Goal: Information Seeking & Learning: Learn about a topic

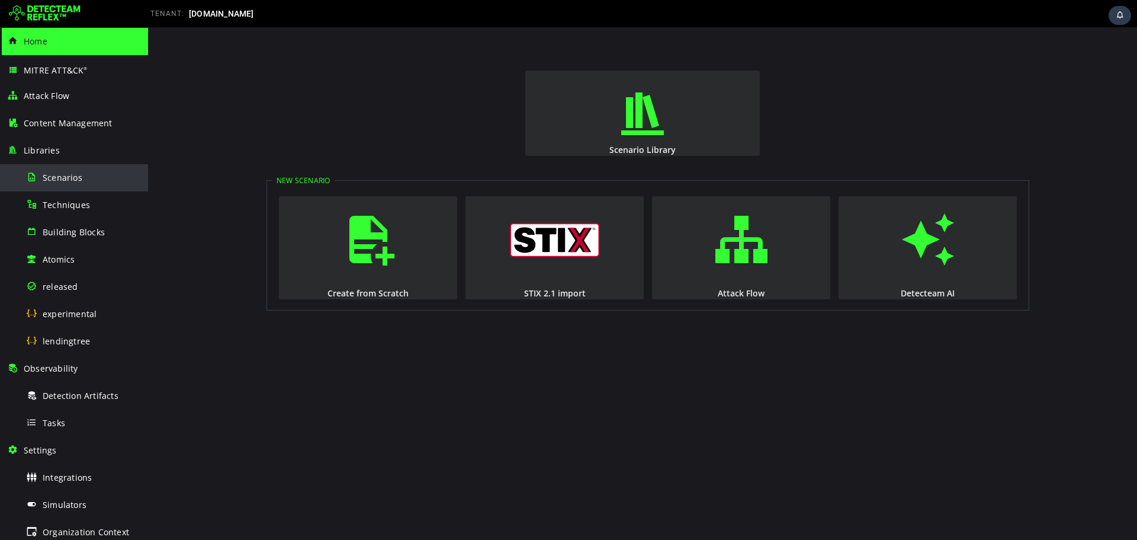
click at [68, 181] on span "Scenarios" at bounding box center [63, 177] width 40 height 11
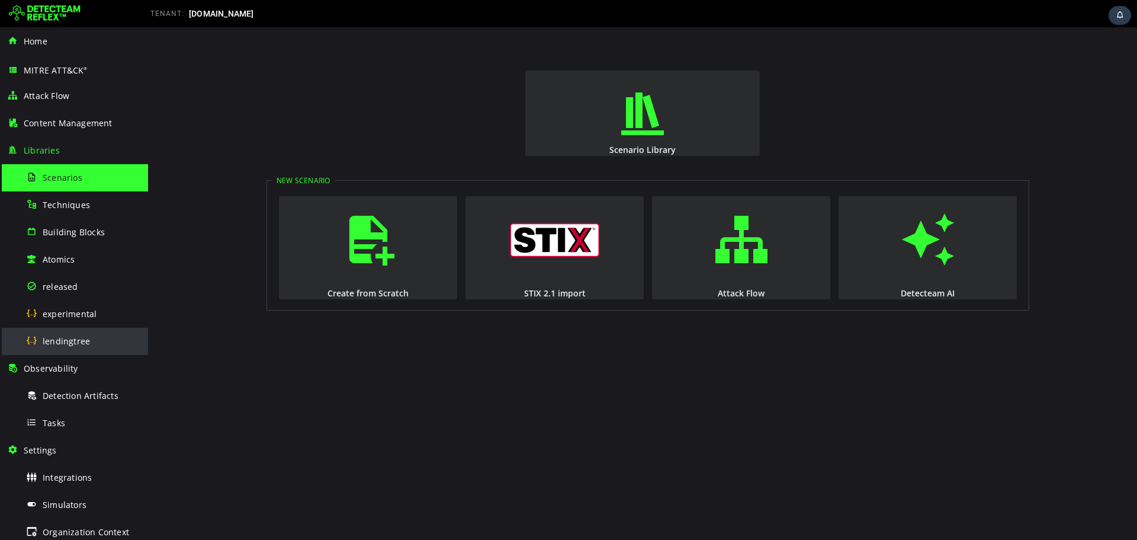
click at [78, 343] on span "lendingtree" at bounding box center [66, 340] width 47 height 11
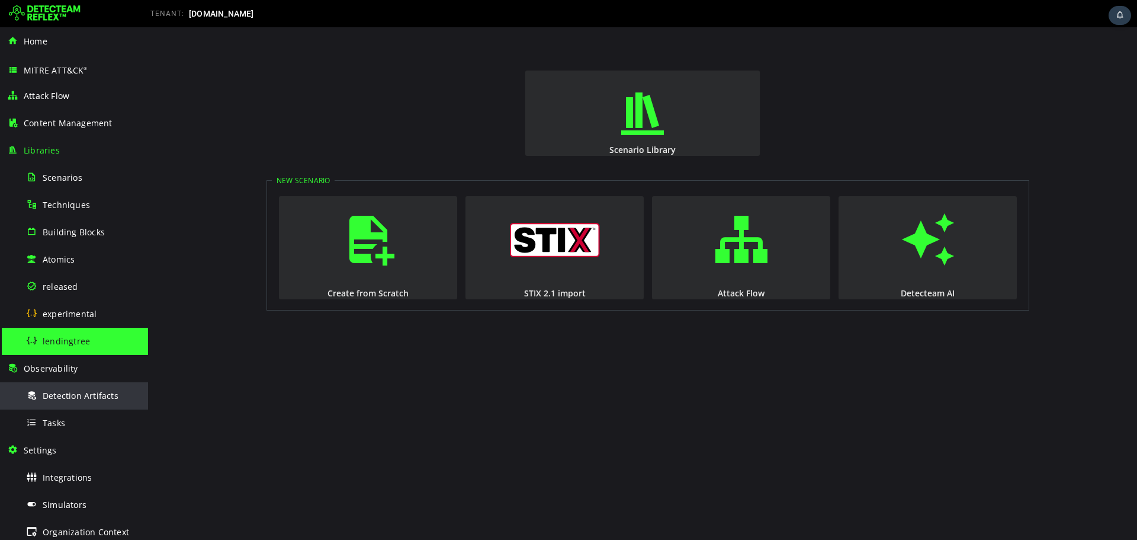
click at [78, 397] on span "Detection Artifacts" at bounding box center [81, 395] width 76 height 11
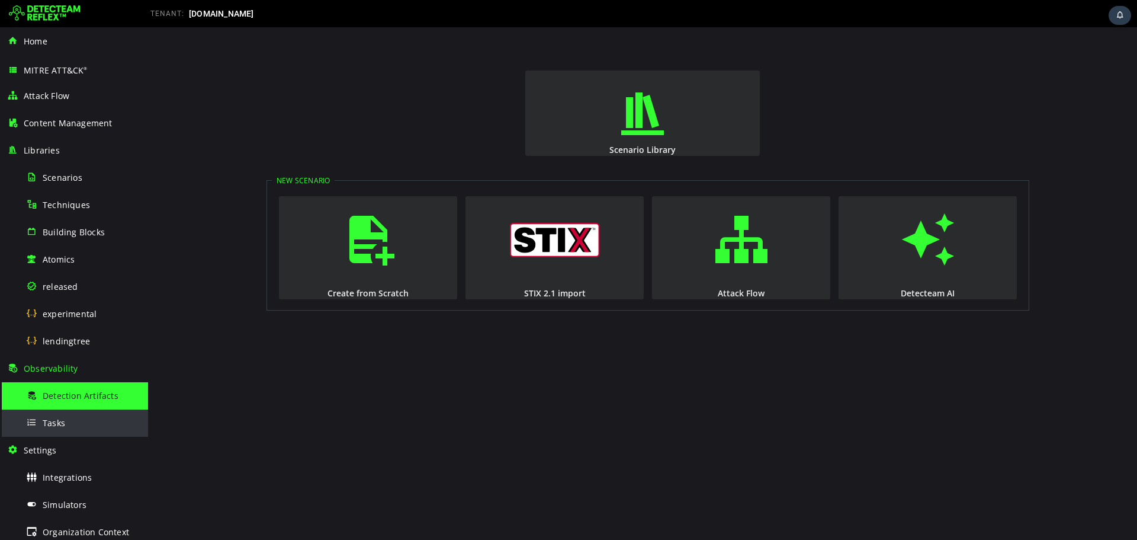
click at [76, 423] on div "Tasks" at bounding box center [83, 422] width 115 height 27
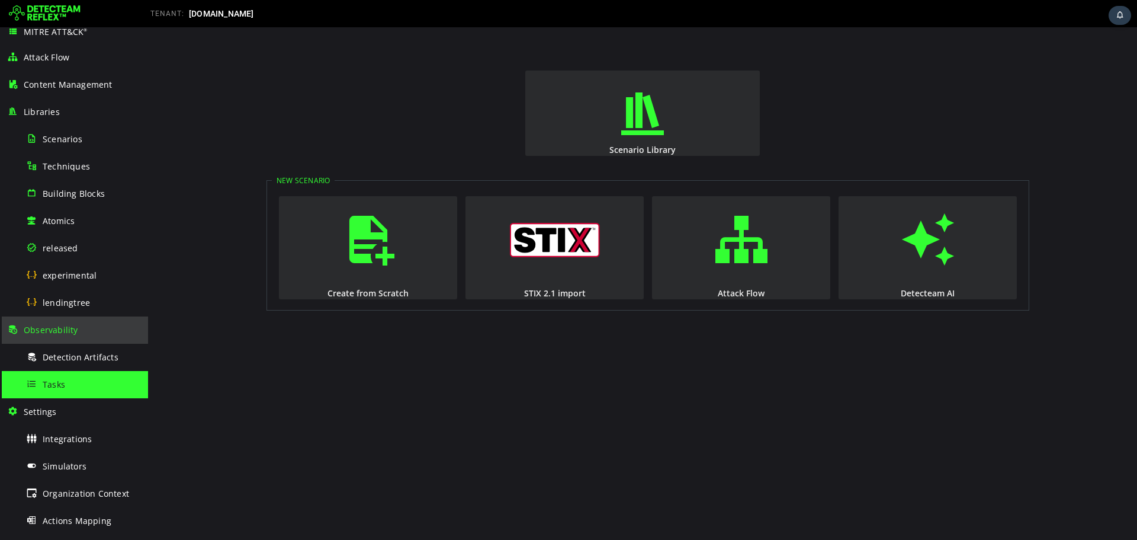
scroll to position [59, 0]
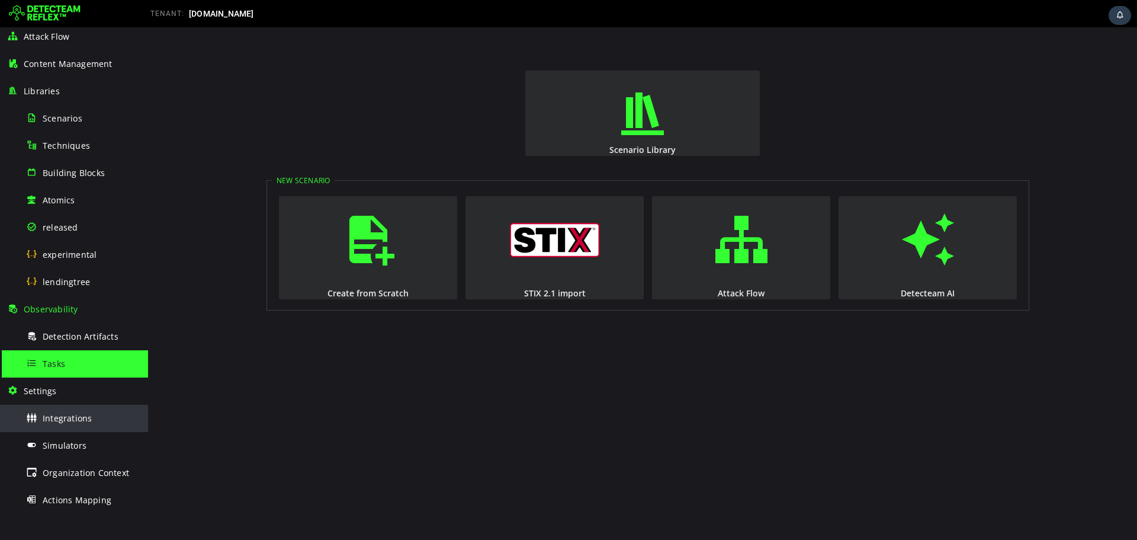
click at [89, 422] on span "Integrations" at bounding box center [67, 417] width 49 height 11
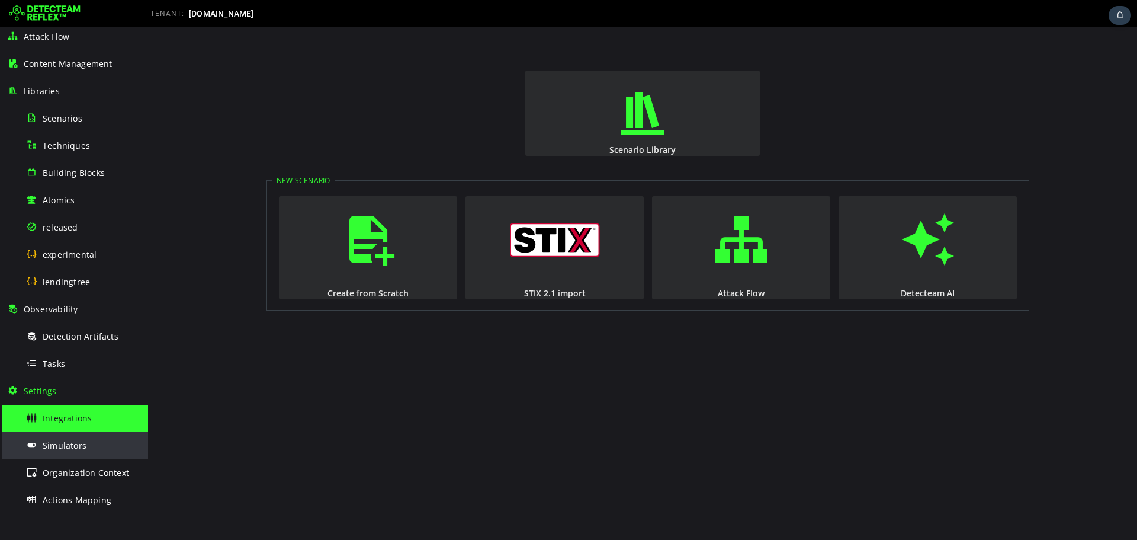
click at [86, 444] on div "Simulators" at bounding box center [83, 445] width 115 height 27
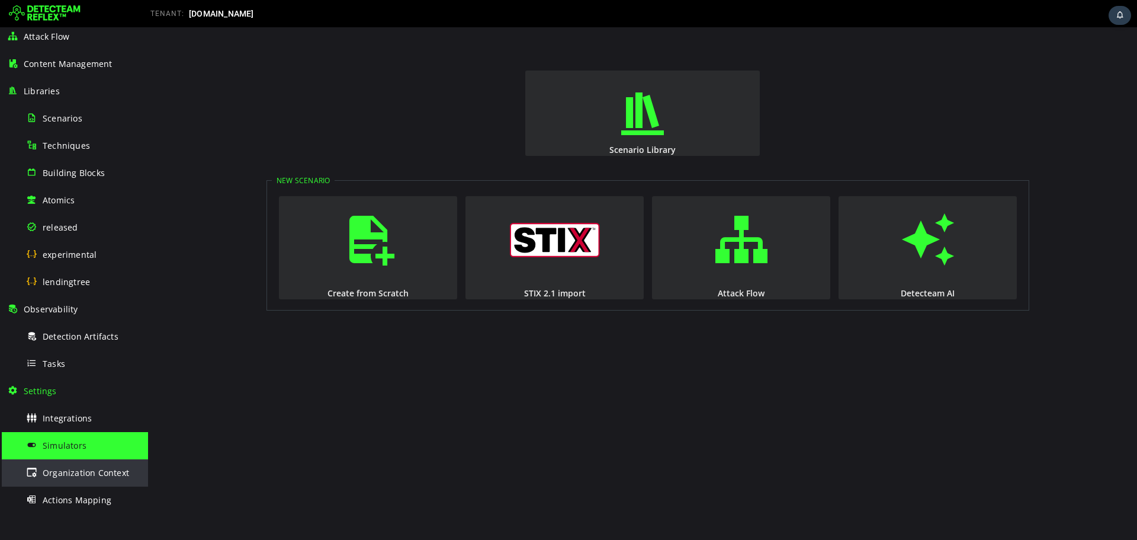
click at [73, 468] on span "Organization Context" at bounding box center [86, 472] width 86 height 11
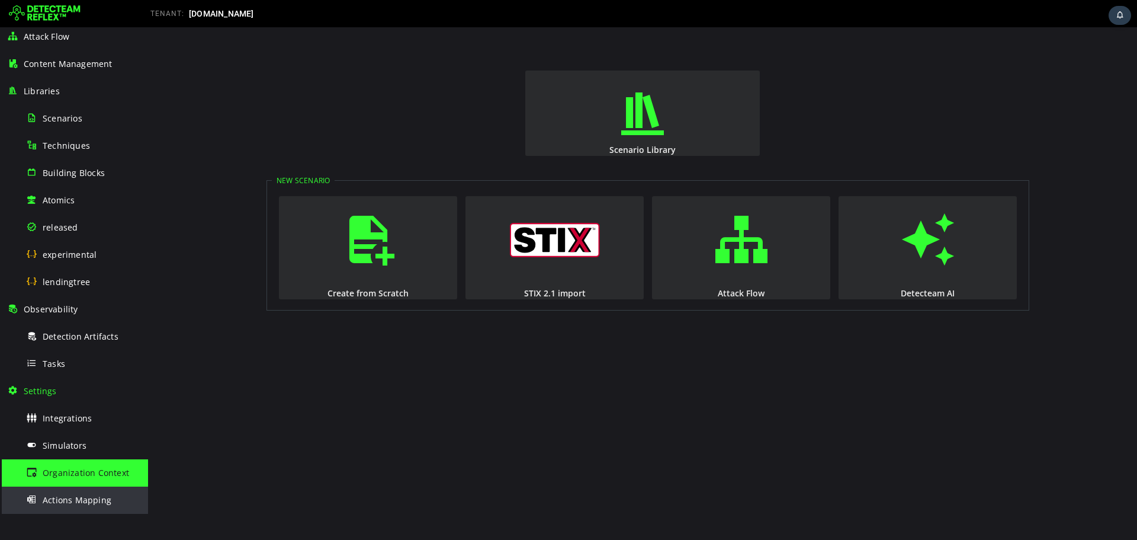
click at [80, 502] on span "Actions Mapping" at bounding box center [77, 499] width 69 height 11
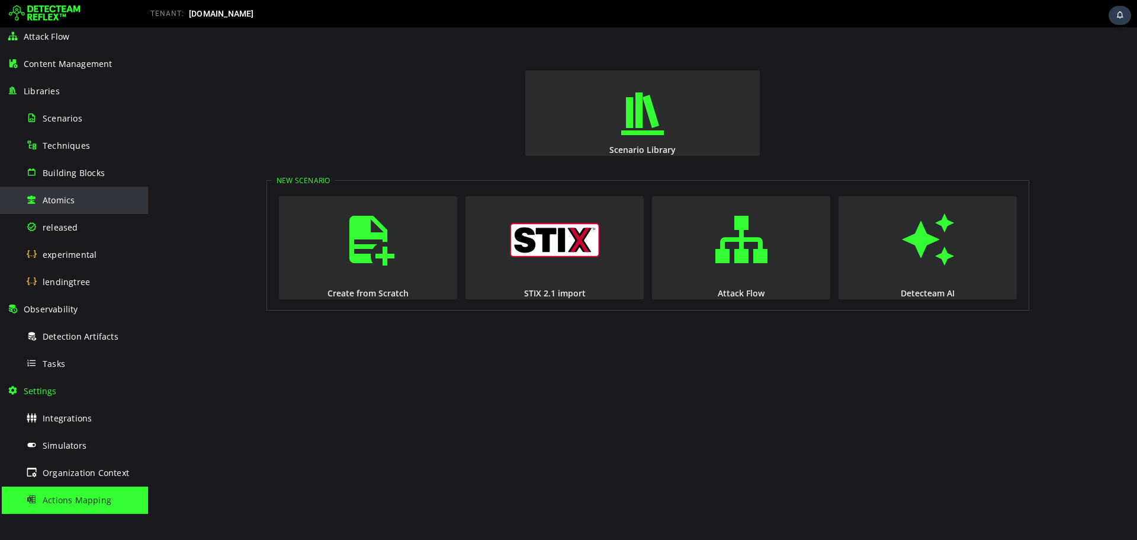
click at [92, 198] on div "Atomics" at bounding box center [83, 200] width 115 height 27
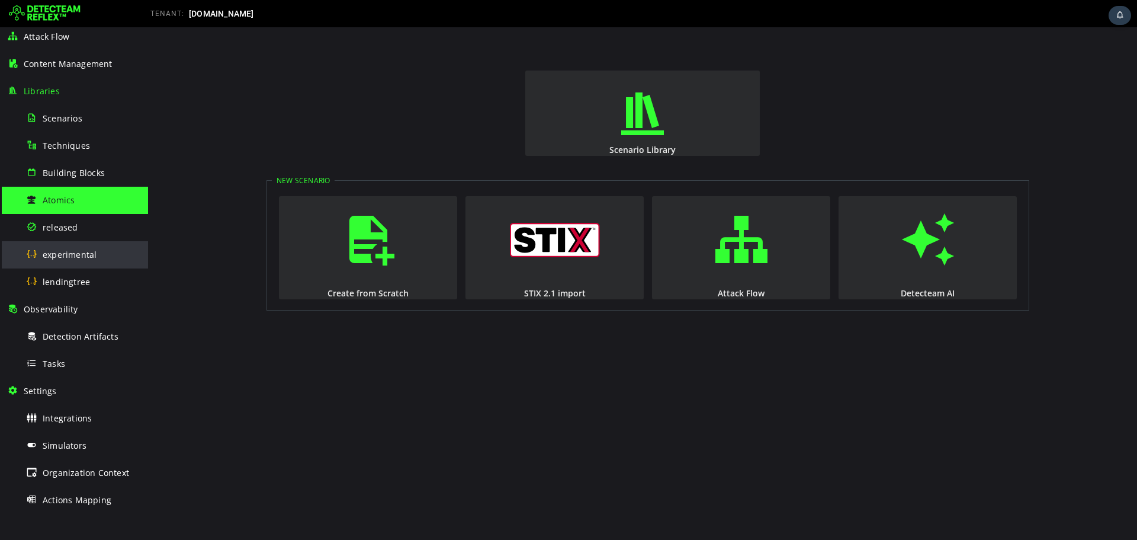
click at [83, 256] on span "experimental" at bounding box center [70, 254] width 54 height 11
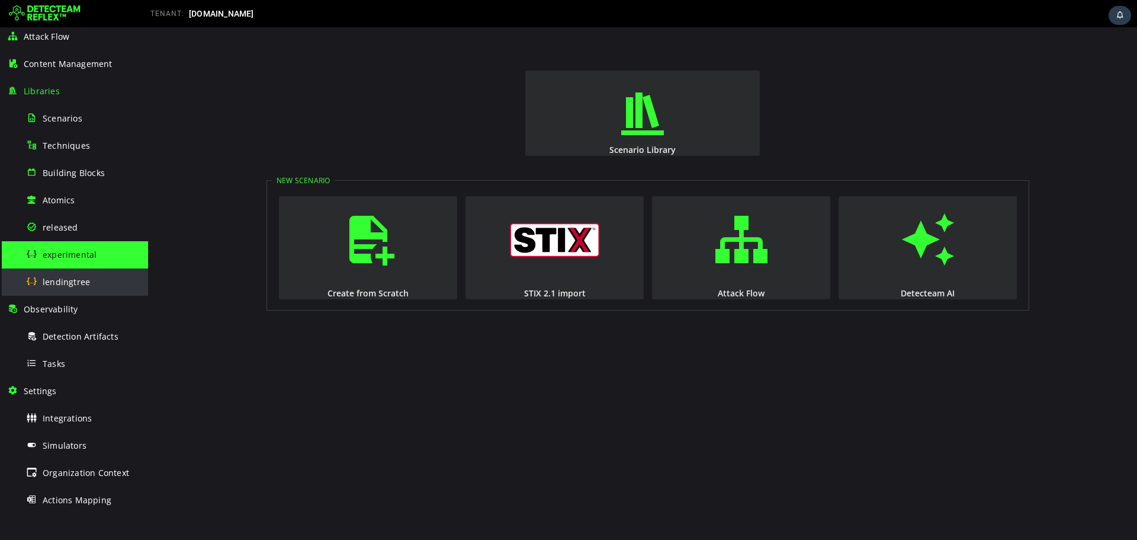
click at [85, 285] on span "lendingtree" at bounding box center [66, 281] width 47 height 11
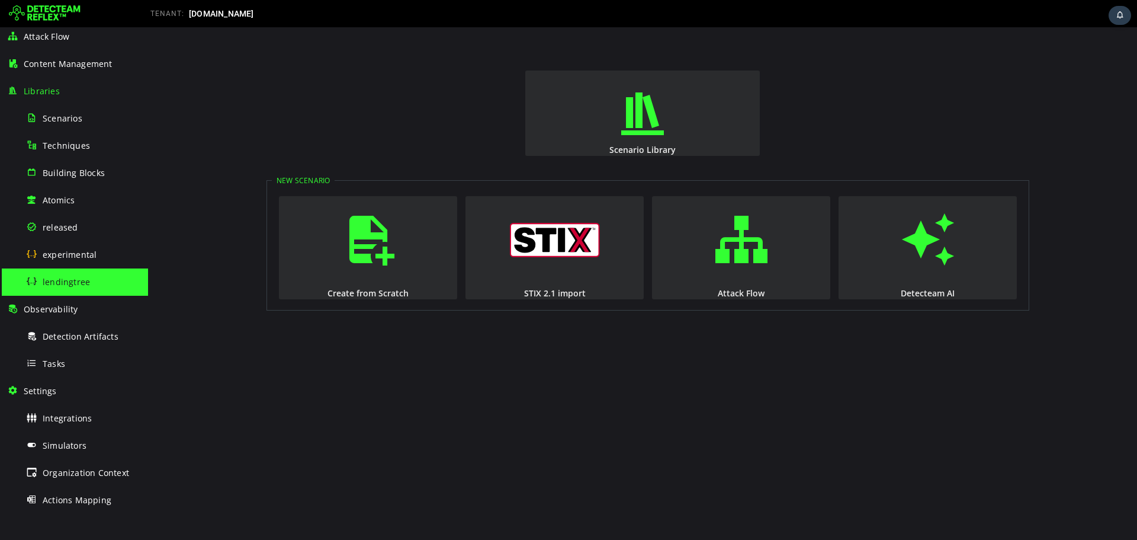
click at [68, 278] on span "lendingtree" at bounding box center [66, 281] width 47 height 11
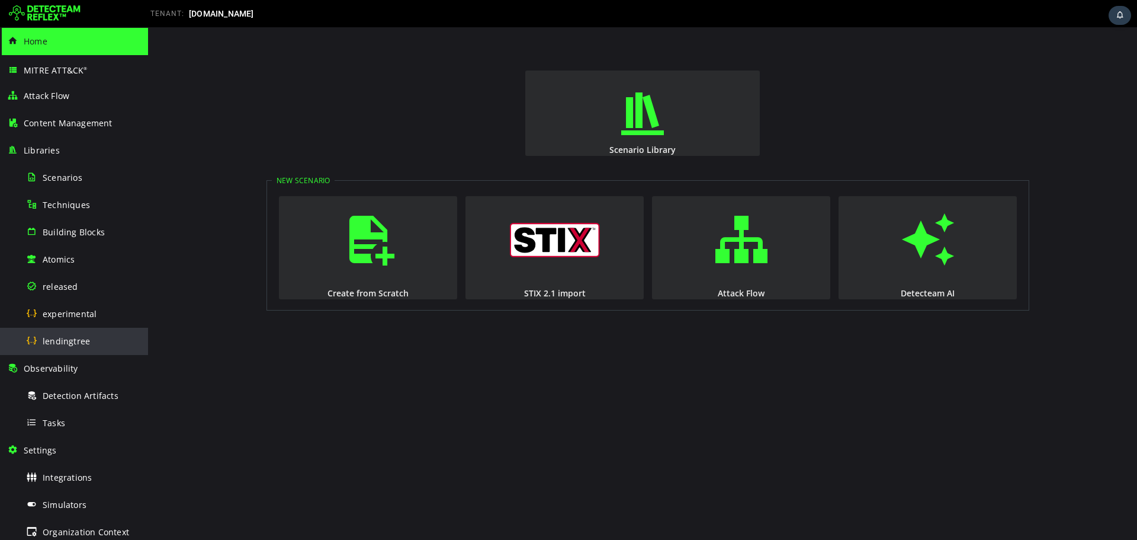
click at [96, 345] on div "lendingtree" at bounding box center [83, 341] width 115 height 27
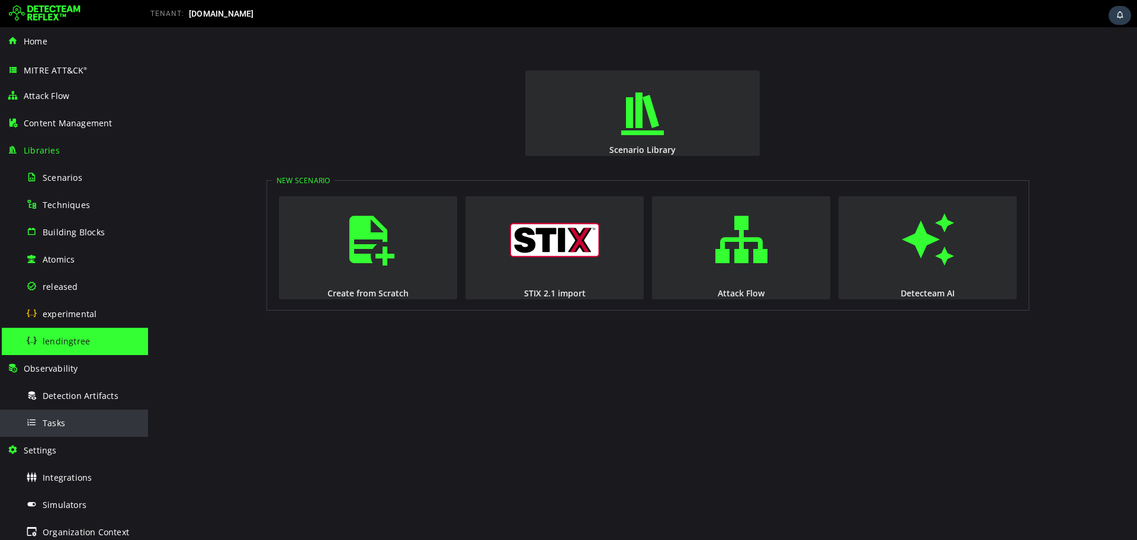
click at [72, 422] on div "Tasks" at bounding box center [83, 422] width 115 height 27
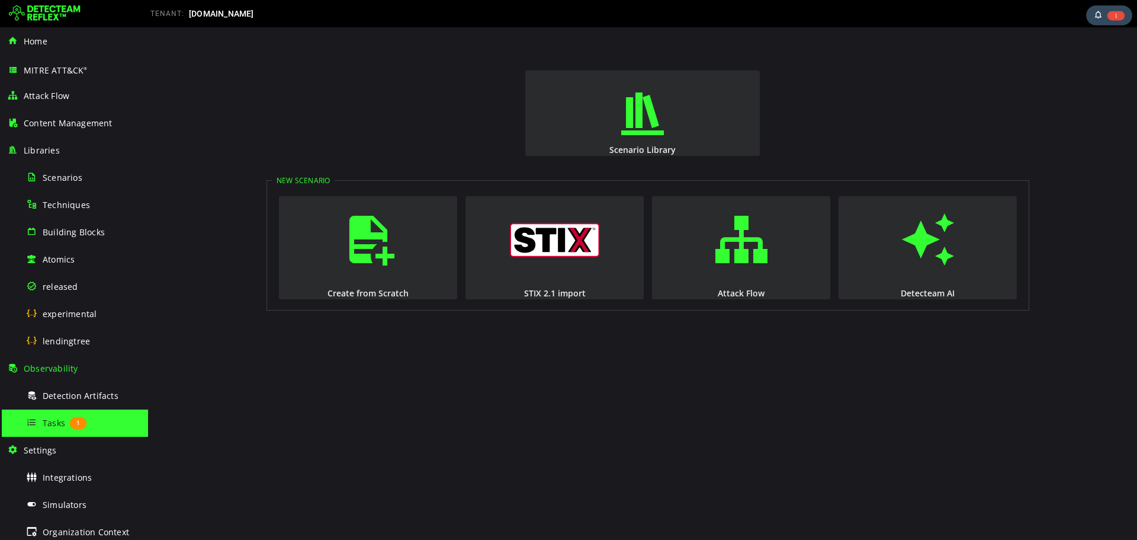
click at [1116, 13] on span "1" at bounding box center [1116, 15] width 17 height 9
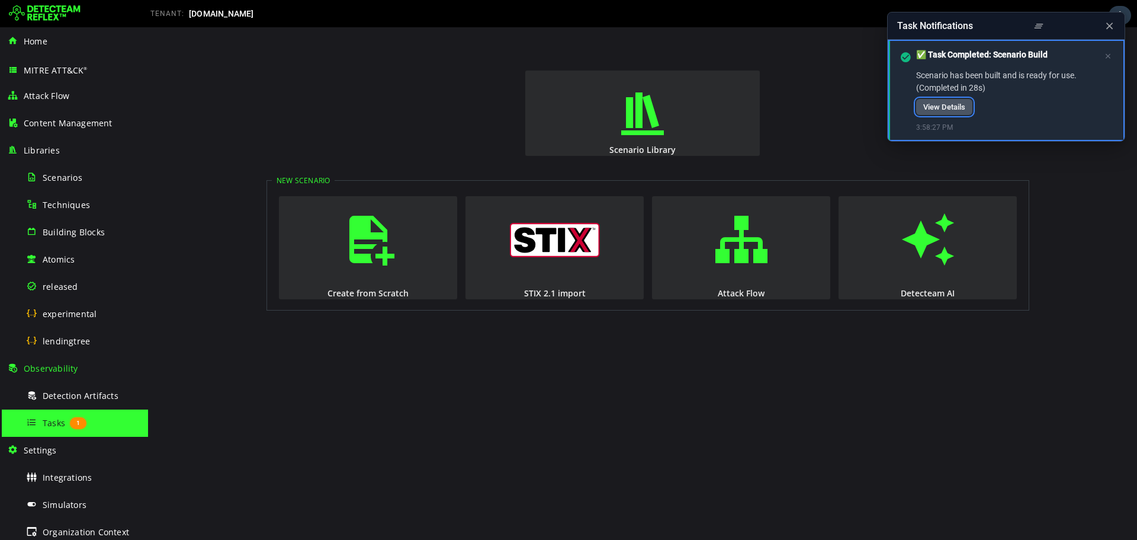
click at [962, 109] on link "View Details" at bounding box center [944, 107] width 56 height 16
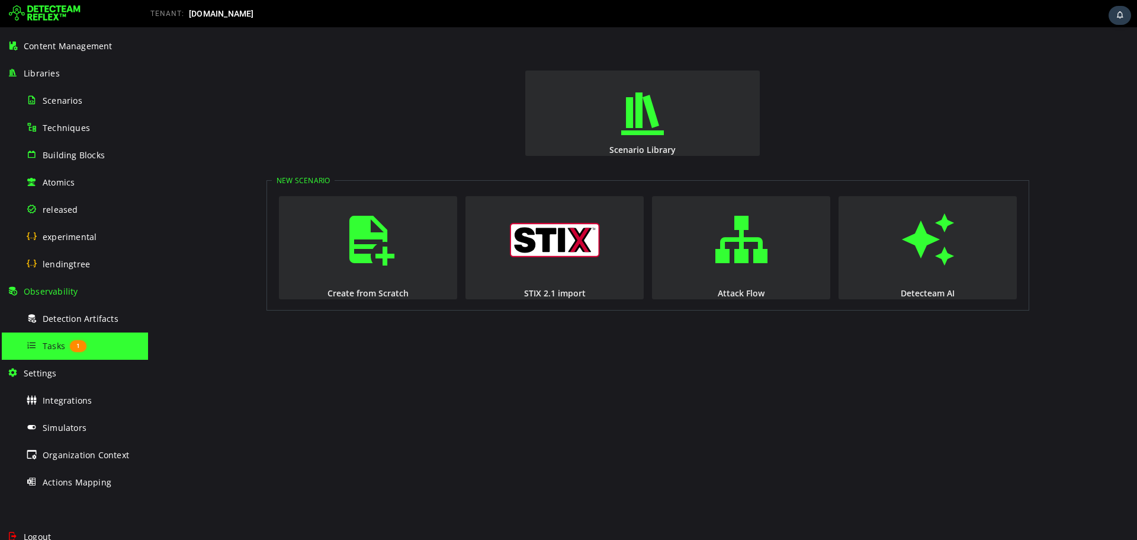
scroll to position [115, 0]
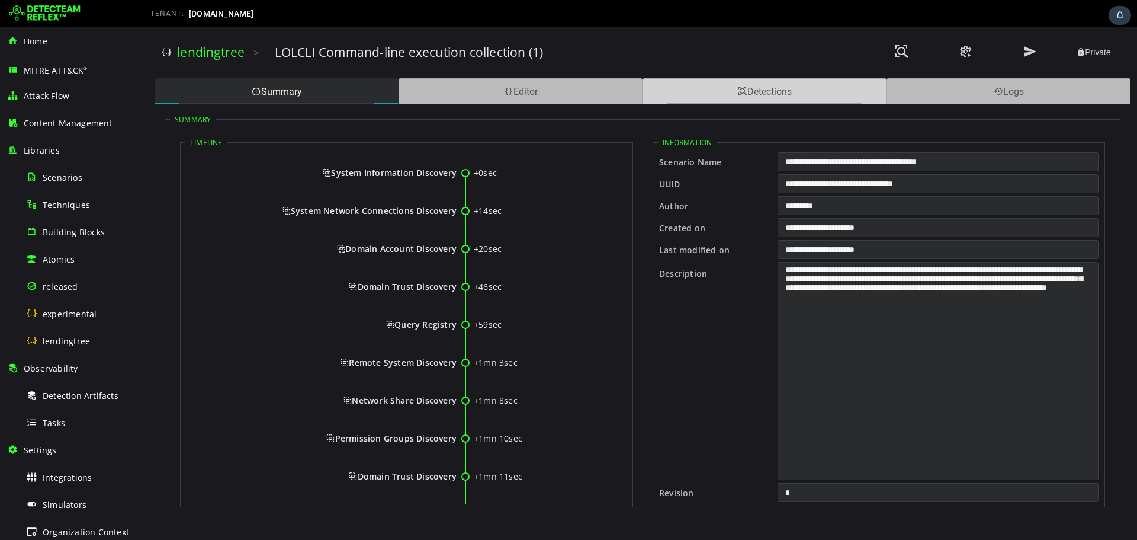
click at [777, 95] on div "Detections" at bounding box center [765, 91] width 244 height 26
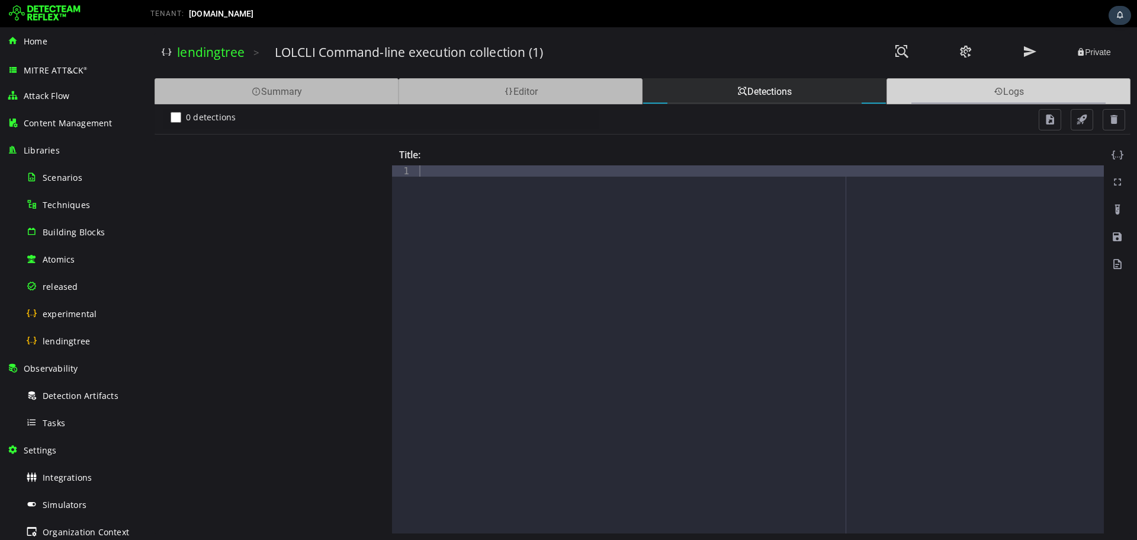
click at [954, 91] on div "Logs" at bounding box center [1009, 91] width 244 height 26
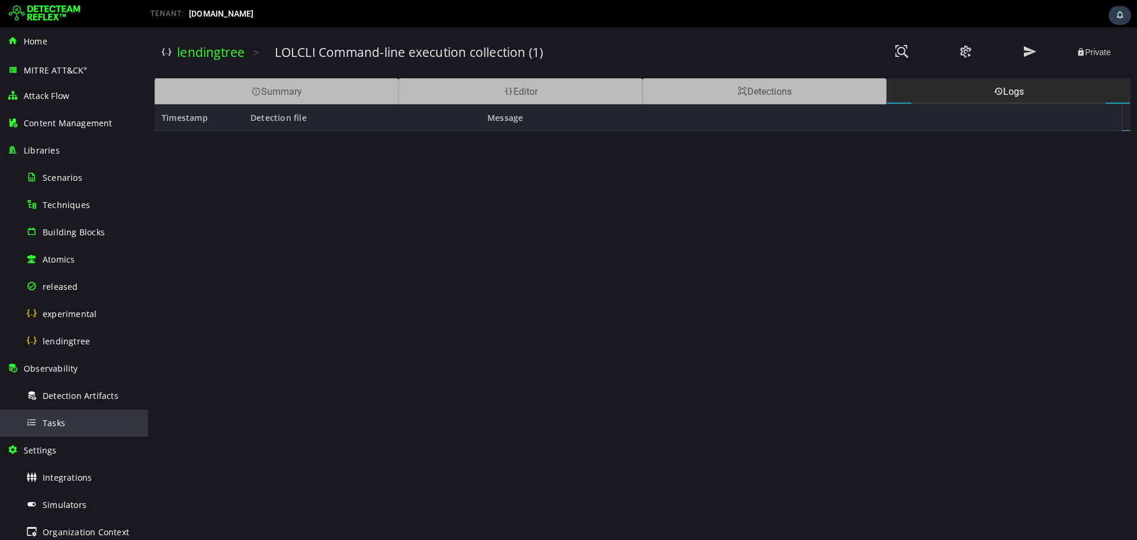
click at [73, 420] on div "Tasks" at bounding box center [83, 422] width 115 height 27
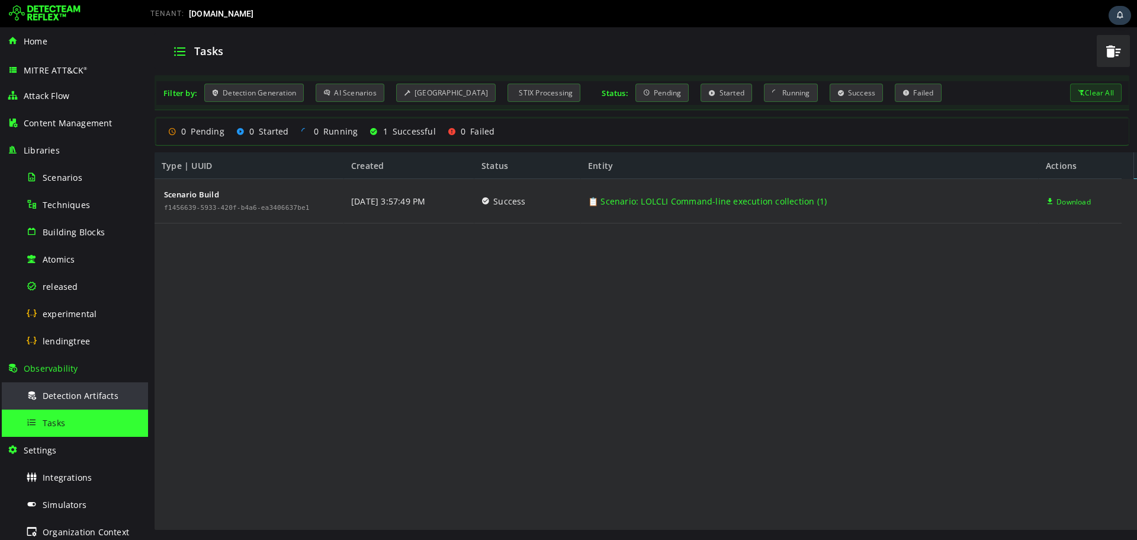
click at [73, 395] on span "Detection Artifacts" at bounding box center [81, 395] width 76 height 11
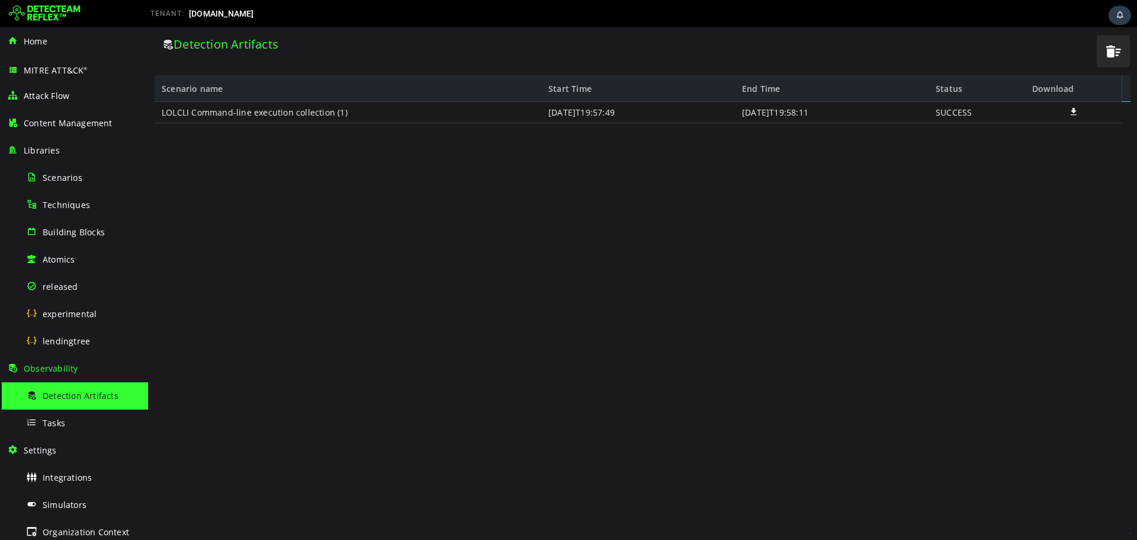
click at [1074, 112] on span at bounding box center [1074, 112] width 12 height 10
